Goal: Information Seeking & Learning: Learn about a topic

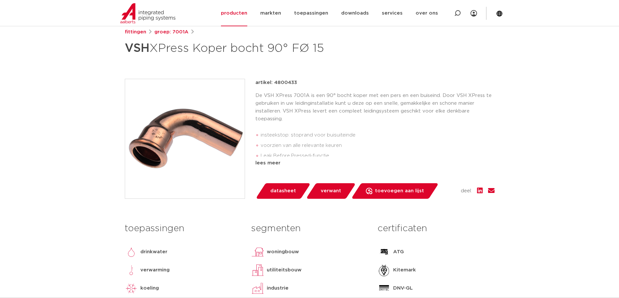
click at [282, 190] on span "datasheet" at bounding box center [283, 191] width 26 height 10
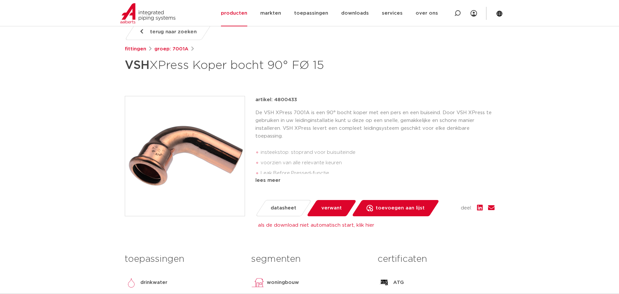
scroll to position [108, 0]
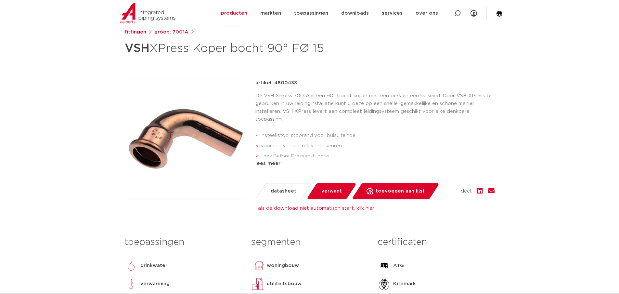
click at [177, 34] on link "groep: 7001A" at bounding box center [171, 32] width 34 height 8
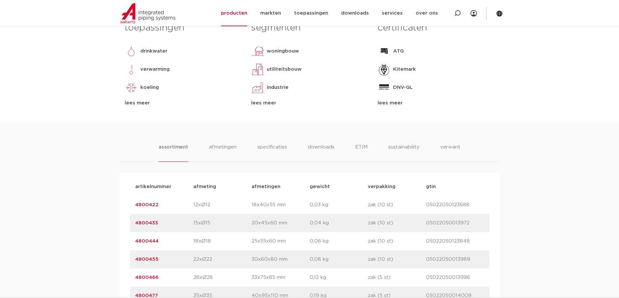
scroll to position [433, 0]
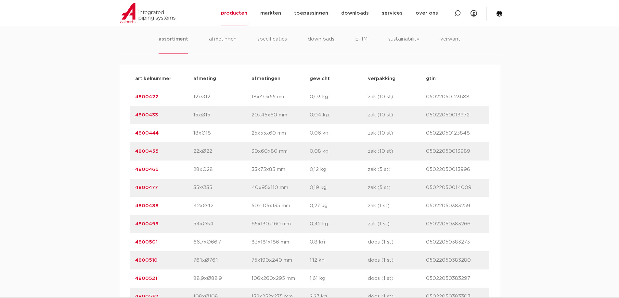
click at [153, 151] on link "4800455" at bounding box center [146, 151] width 23 height 5
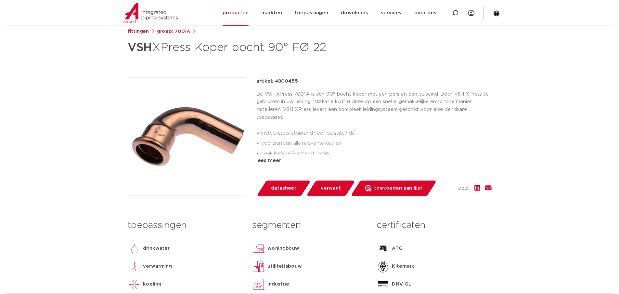
scroll to position [162, 0]
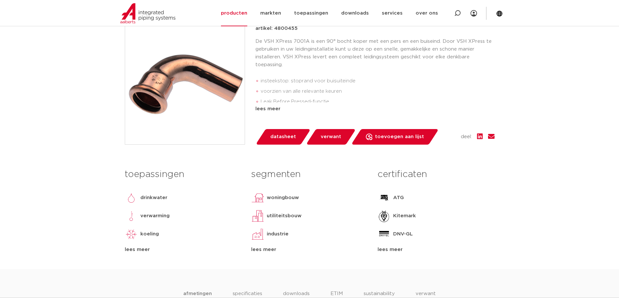
click at [286, 141] on span "datasheet" at bounding box center [283, 137] width 26 height 10
